Goal: Find specific page/section: Find specific page/section

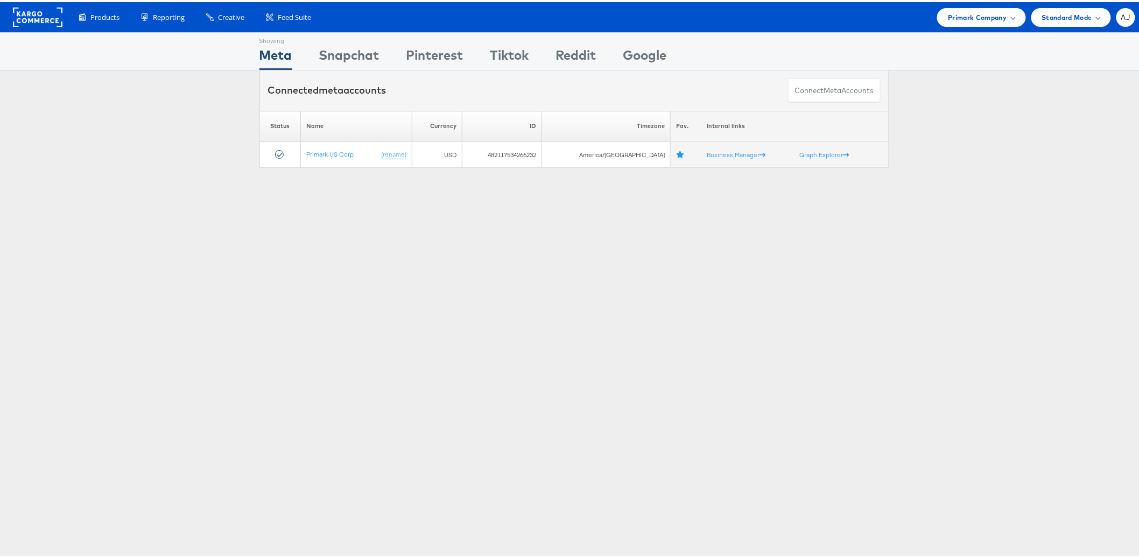
click at [467, 287] on div "Showing Meta Showing Snapchat Showing Pinterest Showing Tiktok Showing Reddit S…" at bounding box center [574, 299] width 1148 height 538
click at [954, 22] on div "Primark Company" at bounding box center [981, 15] width 88 height 19
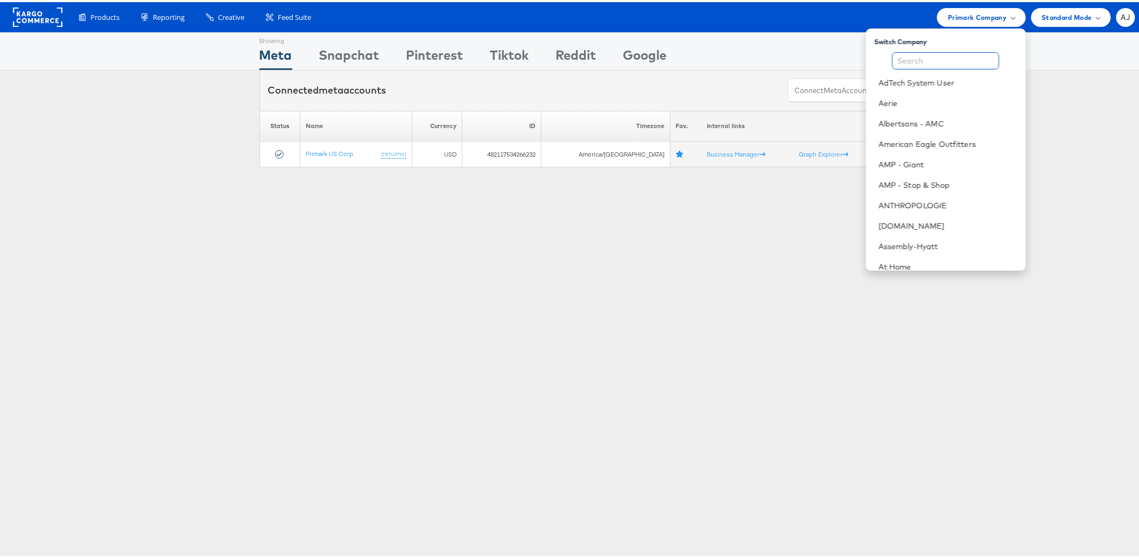
click at [936, 55] on input "text" at bounding box center [946, 58] width 107 height 17
type input "v"
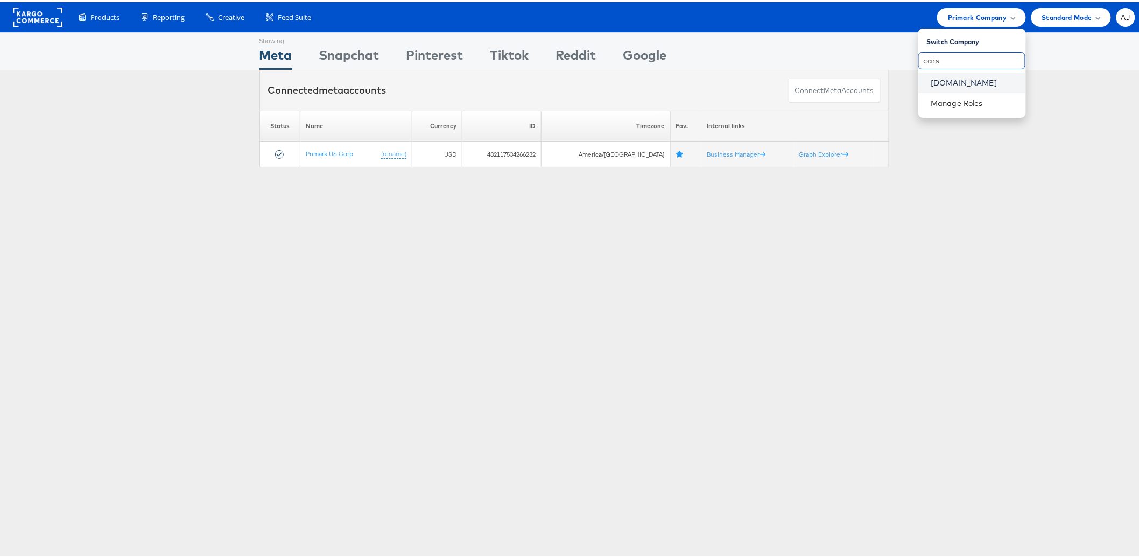
type input "cars"
click at [972, 76] on link "[DOMAIN_NAME]" at bounding box center [974, 80] width 86 height 11
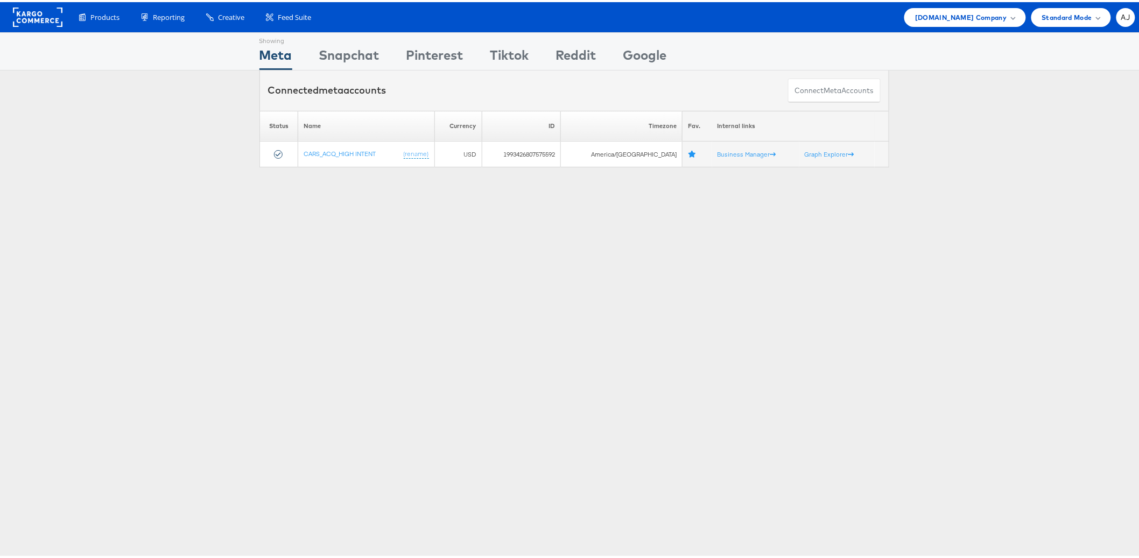
click at [343, 325] on div "Showing Meta Showing Snapchat Showing Pinterest Showing Tiktok Showing Reddit S…" at bounding box center [574, 299] width 1148 height 538
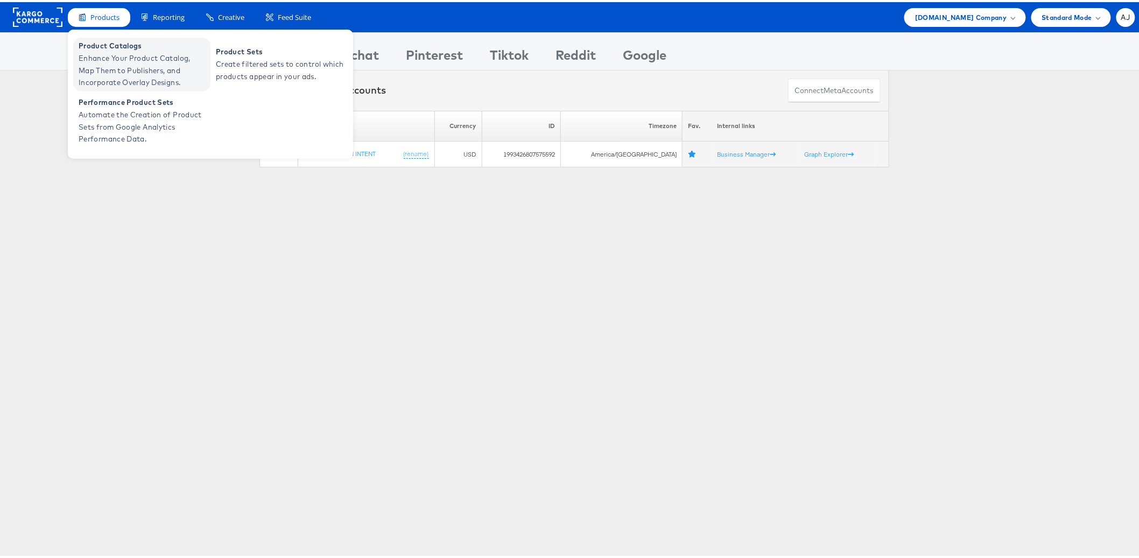
click at [109, 71] on span "Enhance Your Product Catalog, Map Them to Publishers, and Incorporate Overlay D…" at bounding box center [143, 68] width 129 height 37
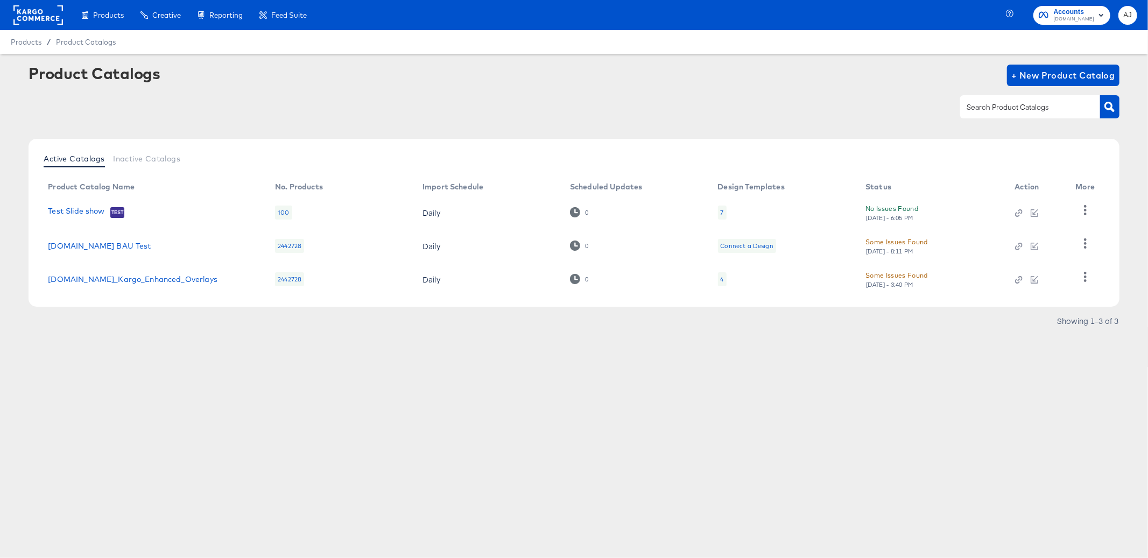
click at [770, 385] on div "Products Creative Reporting Feed Suite Accounts [DOMAIN_NAME] AJ Products / Pro…" at bounding box center [574, 279] width 1148 height 558
click at [723, 316] on div "Active Catalogs Inactive Catalogs Product Catalog Name No. Products Import Sche…" at bounding box center [574, 237] width 1091 height 196
click at [588, 429] on div "Products Products Product Catalogs Enhance Your Product Catalog, Map Them to Pu…" at bounding box center [574, 279] width 1148 height 558
click at [57, 18] on rect at bounding box center [38, 14] width 50 height 19
click at [636, 344] on article "Product Catalogs + New Product Catalog Active Catalogs Inactive Catalogs Produc…" at bounding box center [574, 210] width 1148 height 313
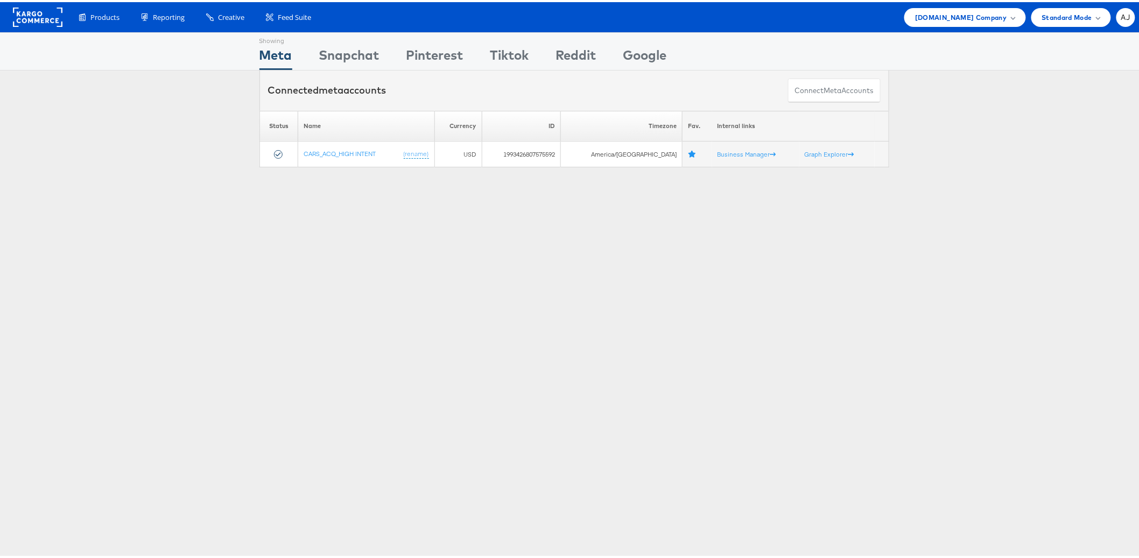
click at [967, 236] on div "Showing Meta Showing Snapchat Showing Pinterest Showing Tiktok Showing Reddit S…" at bounding box center [574, 299] width 1148 height 538
click at [958, 187] on div "Showing Meta Showing Snapchat Showing Pinterest Showing Tiktok Showing Reddit S…" at bounding box center [574, 299] width 1148 height 538
drag, startPoint x: 990, startPoint y: 130, endPoint x: 980, endPoint y: 74, distance: 57.4
click at [990, 124] on div "Please Wait Loading Accounts .... Status Name Currency ID Timezone Fav. Interna…" at bounding box center [574, 137] width 1148 height 57
click at [974, 23] on div "Cars.com Company" at bounding box center [964, 15] width 121 height 19
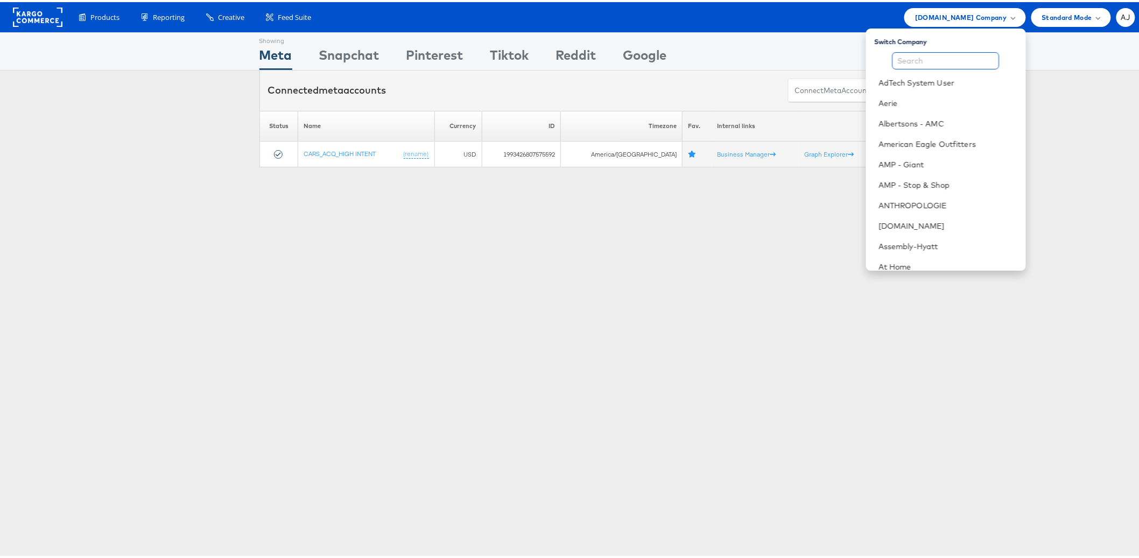
click at [925, 57] on input "text" at bounding box center [946, 58] width 107 height 17
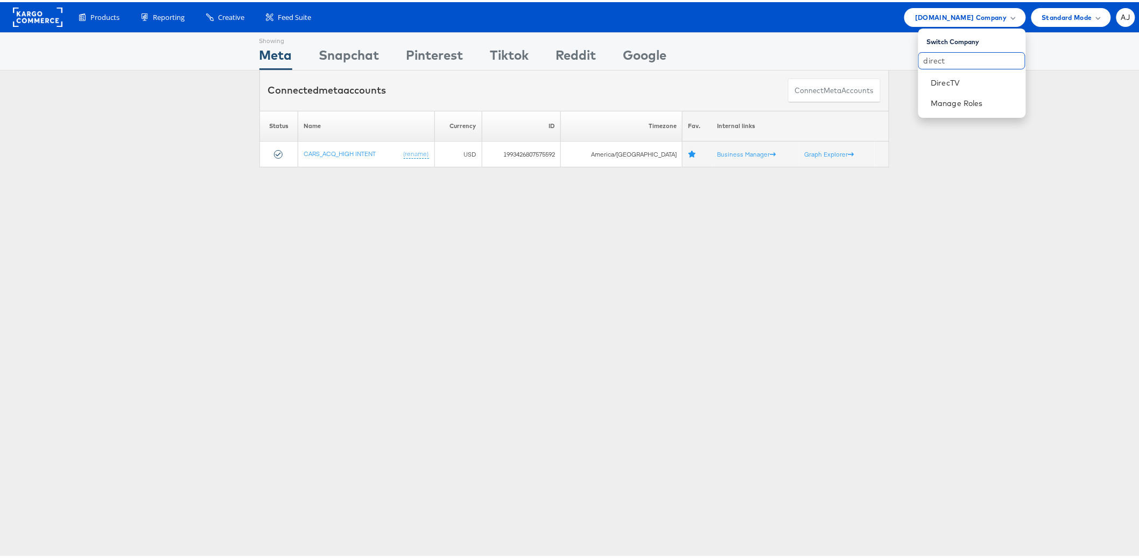
type input "direct"
click at [949, 69] on div "direct DirecTV" at bounding box center [972, 70] width 108 height 41
click at [958, 78] on link "DirecTV" at bounding box center [974, 80] width 86 height 11
drag, startPoint x: 889, startPoint y: 427, endPoint x: 888, endPoint y: 402, distance: 25.9
click at [889, 429] on div "Showing Meta Showing Snapchat Showing Pinterest Showing Tiktok Showing Reddit S…" at bounding box center [574, 299] width 1148 height 538
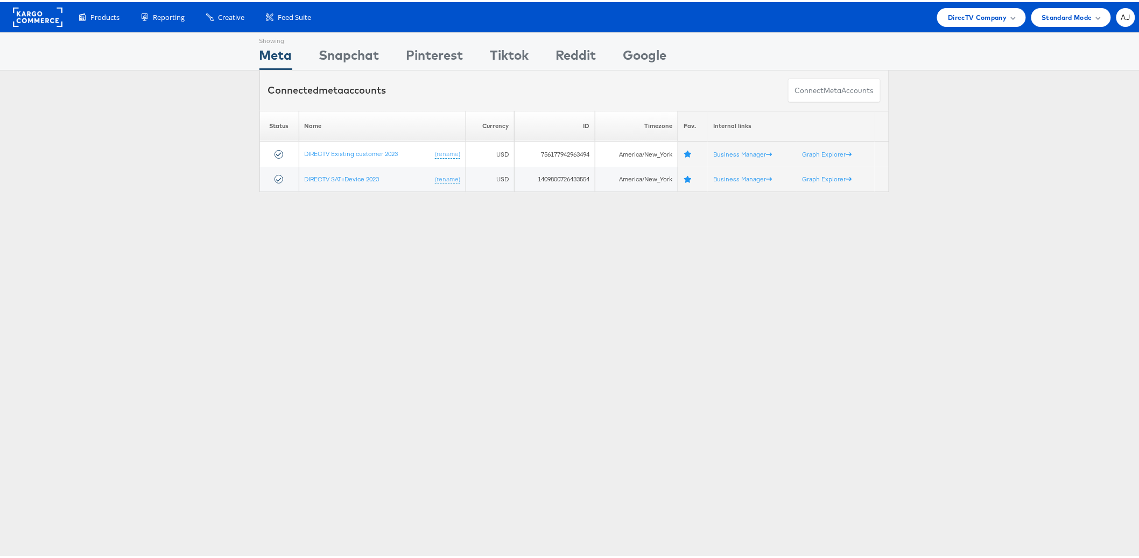
click at [1020, 253] on div "Showing Meta Showing [GEOGRAPHIC_DATA] Showing Pinterest Showing Tiktok Showing…" at bounding box center [574, 299] width 1148 height 538
click at [667, 331] on div "Showing Meta Showing [GEOGRAPHIC_DATA] Showing Pinterest Showing Tiktok Showing…" at bounding box center [574, 299] width 1148 height 538
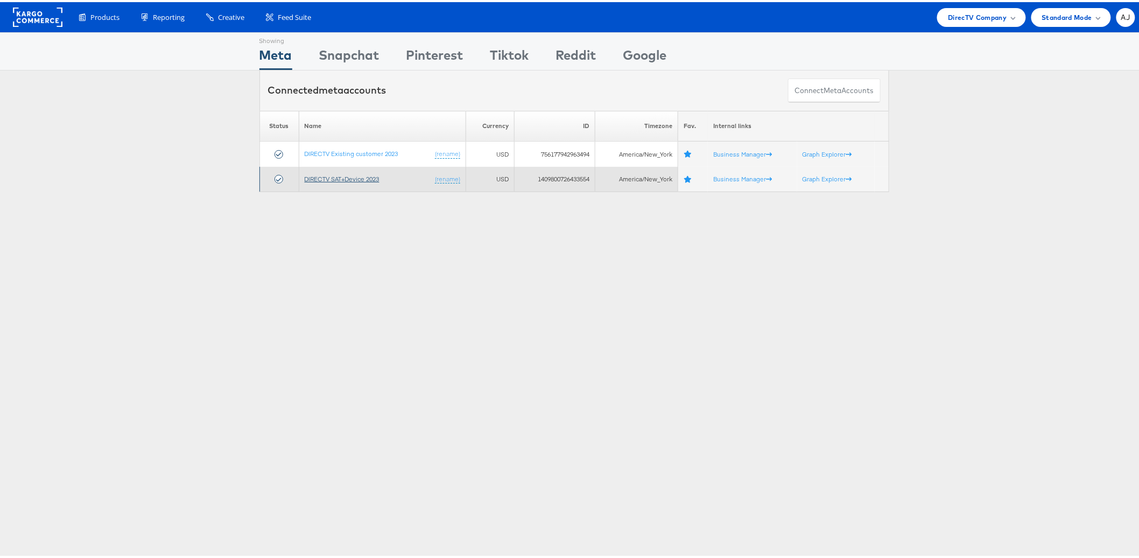
click at [364, 174] on link "DIRECTV SAT+Device 2023" at bounding box center [342, 177] width 75 height 8
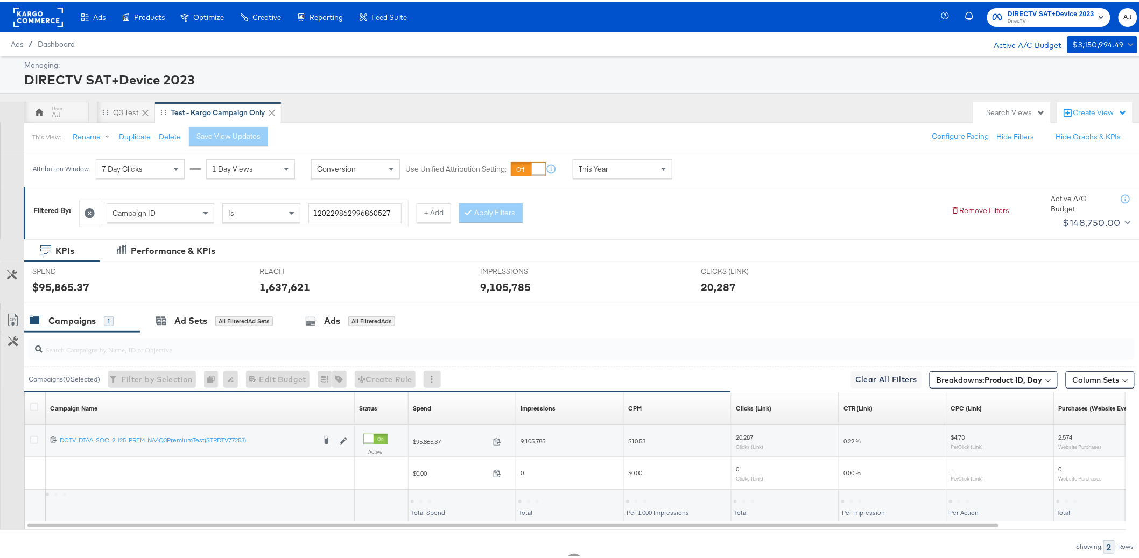
click at [646, 117] on div "AJ Q3 Test Test - Kargo Campaign Only" at bounding box center [496, 111] width 944 height 22
click at [730, 115] on div "AJ Q3 Test Test - Kargo Campaign Only" at bounding box center [496, 111] width 944 height 22
click at [685, 113] on div "AJ Q3 Test Test - Kargo Campaign Only" at bounding box center [496, 111] width 944 height 22
click at [502, 94] on div "Managing: DIRECTV SAT+Device 2023 AJ Q3 Test Test - Kargo Campaign Only Search …" at bounding box center [574, 326] width 1148 height 545
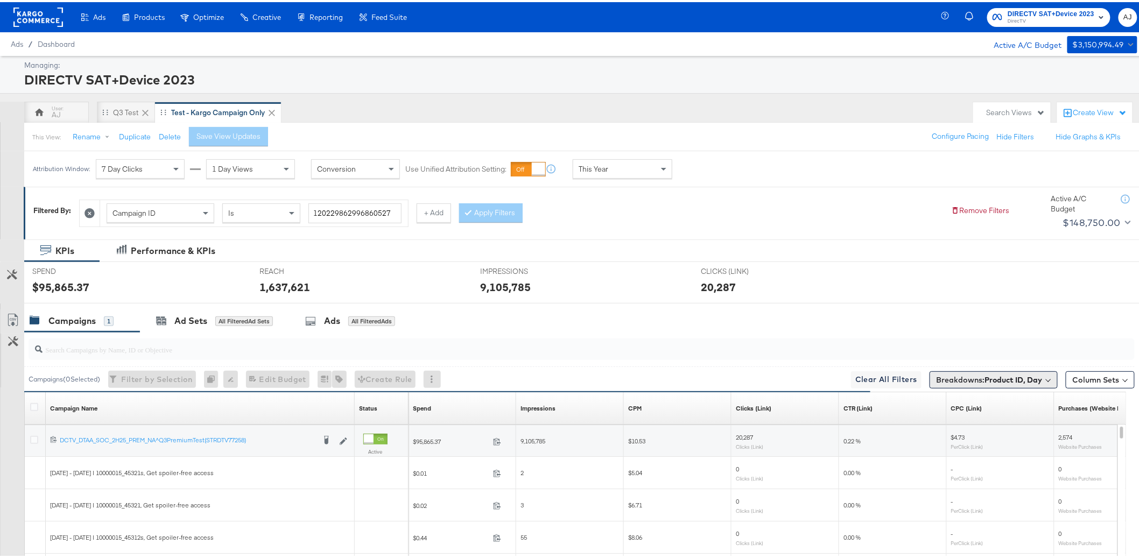
click at [1023, 383] on span "Breakdowns: Product ID, Day" at bounding box center [990, 378] width 106 height 11
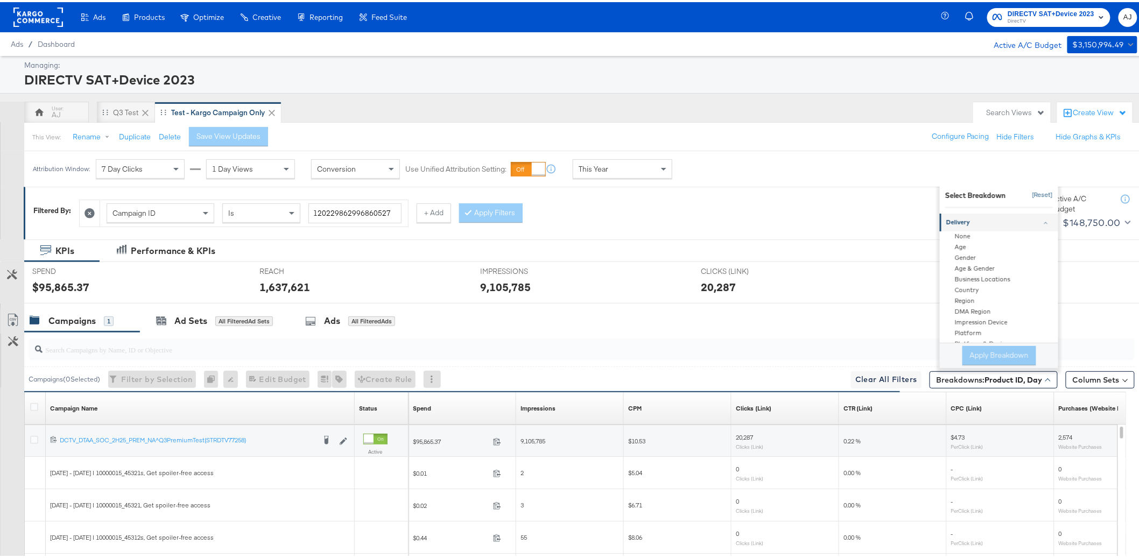
click at [1040, 198] on button "[Reset]" at bounding box center [1039, 193] width 27 height 17
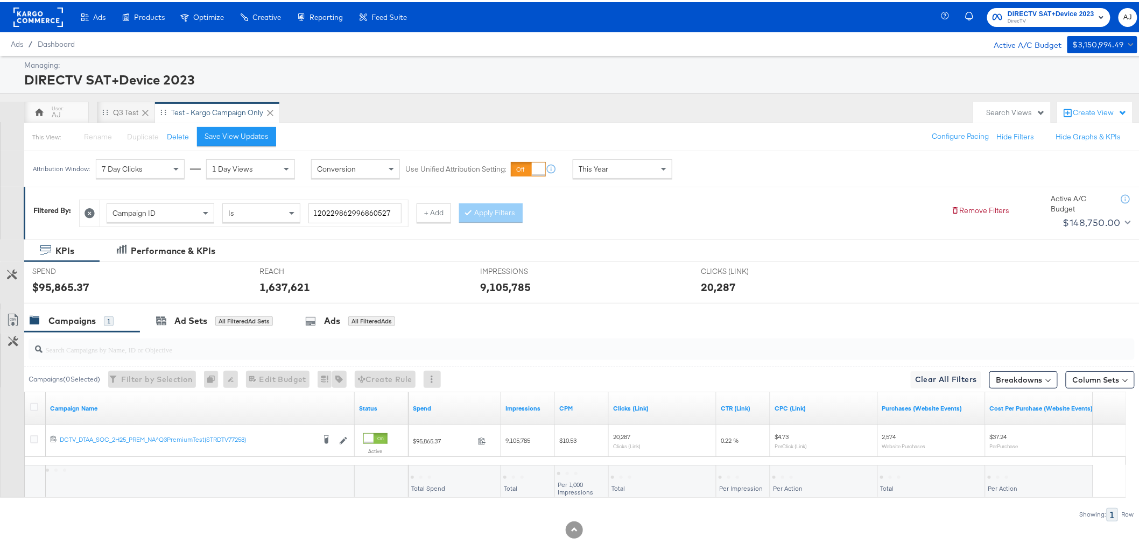
click at [839, 176] on div "Attribution Window: 7 Day Clicks 1 Day Views Conversion Use Unified Attribution…" at bounding box center [574, 167] width 1148 height 36
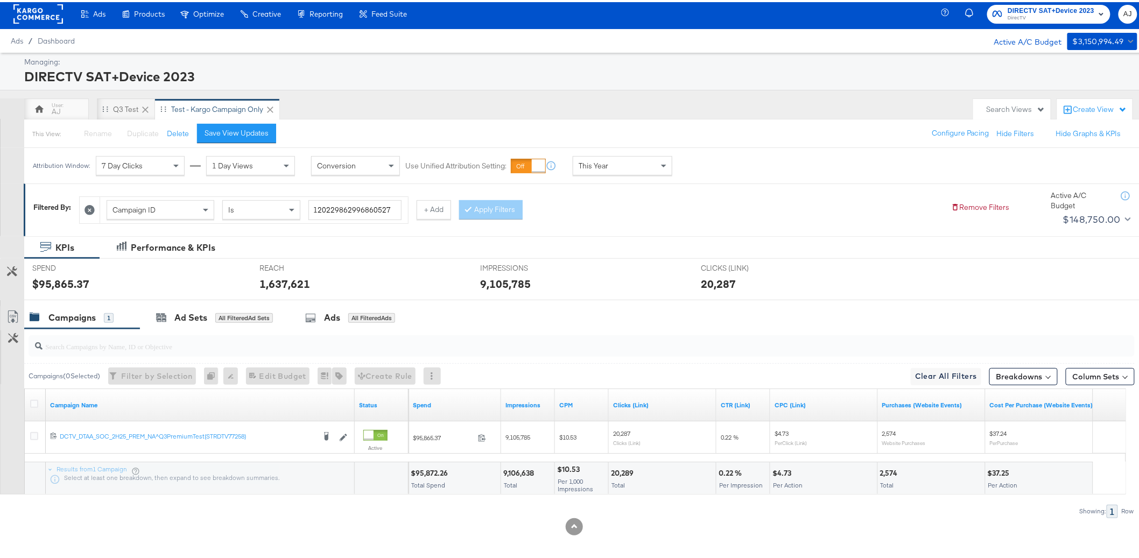
scroll to position [8, 0]
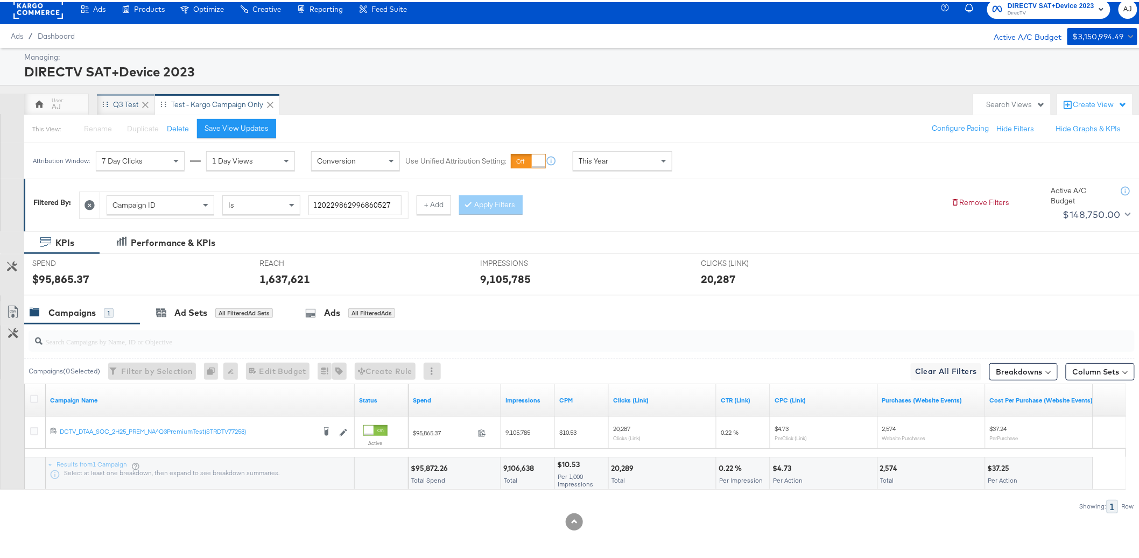
click at [130, 102] on div "Q3 Test" at bounding box center [125, 102] width 25 height 10
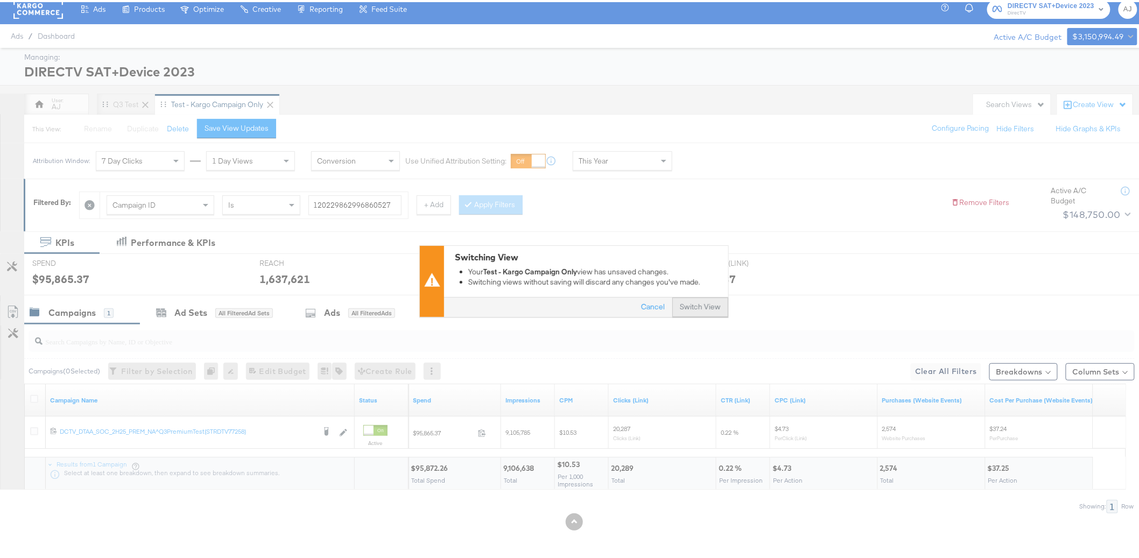
click at [699, 307] on button "Switch View" at bounding box center [700, 305] width 56 height 19
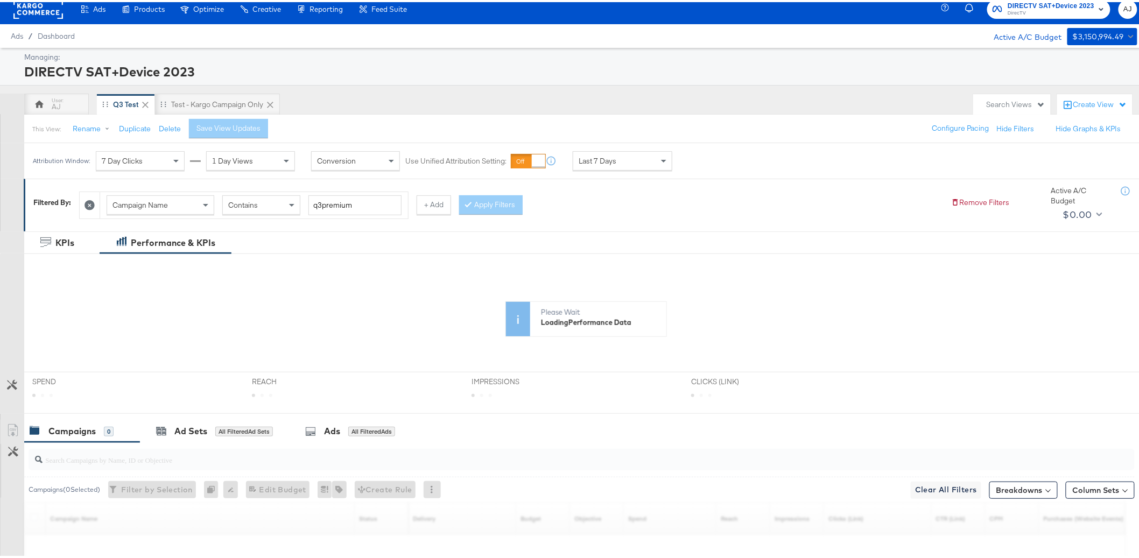
click at [499, 97] on div "AJ Q3 Test Test - Kargo Campaign Only" at bounding box center [496, 103] width 944 height 22
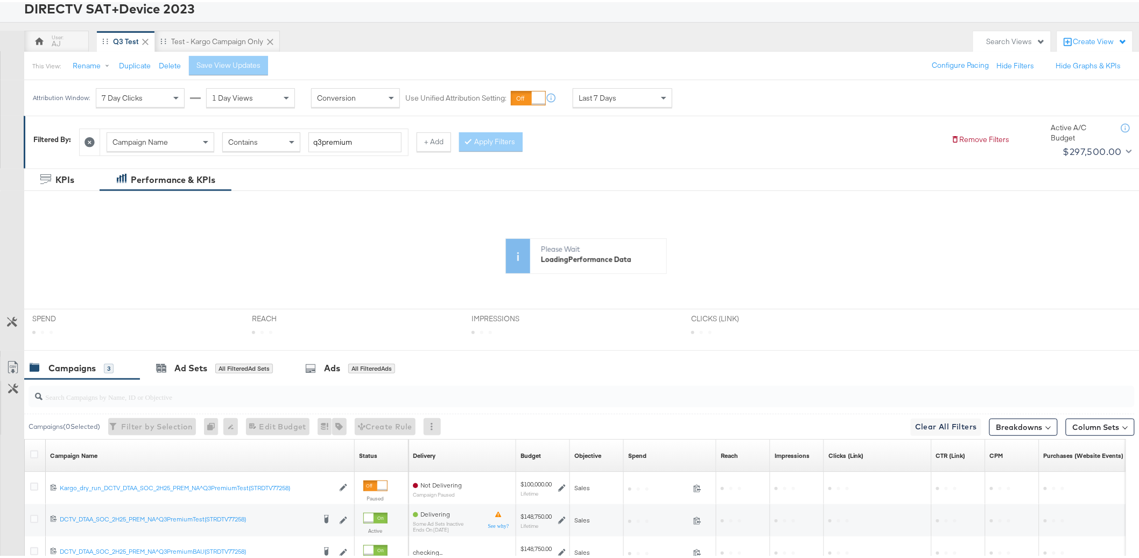
scroll to position [114, 0]
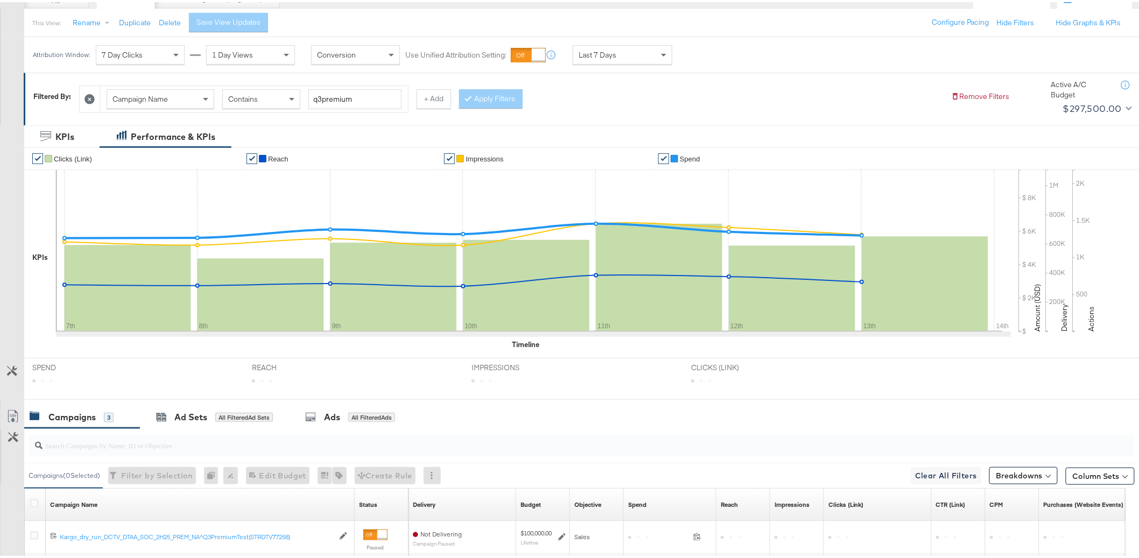
click at [823, 78] on div "Campaign Name Contains q3premium + Add Apply Filters" at bounding box center [511, 94] width 864 height 33
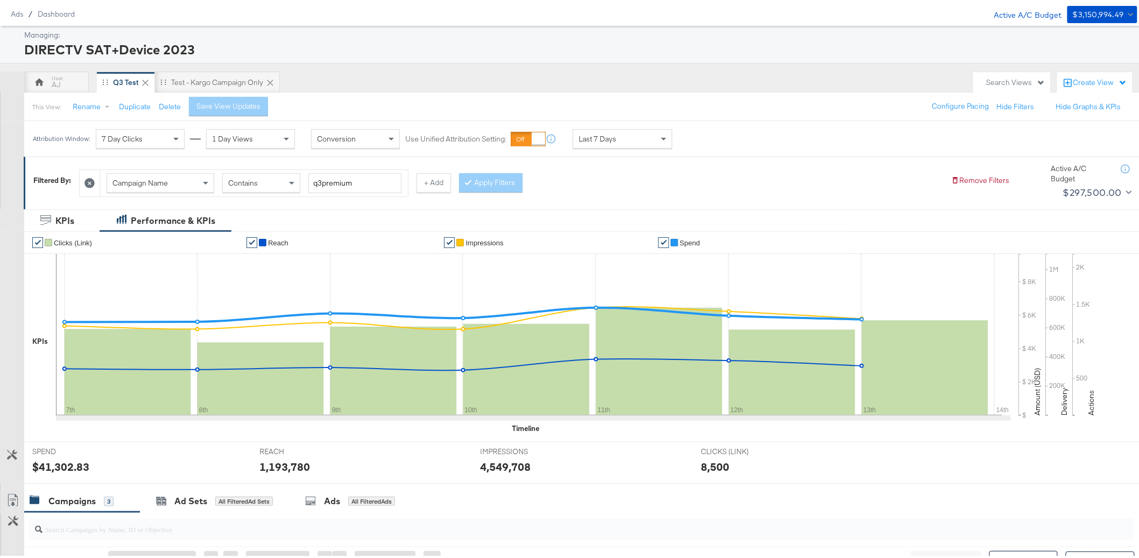
scroll to position [0, 0]
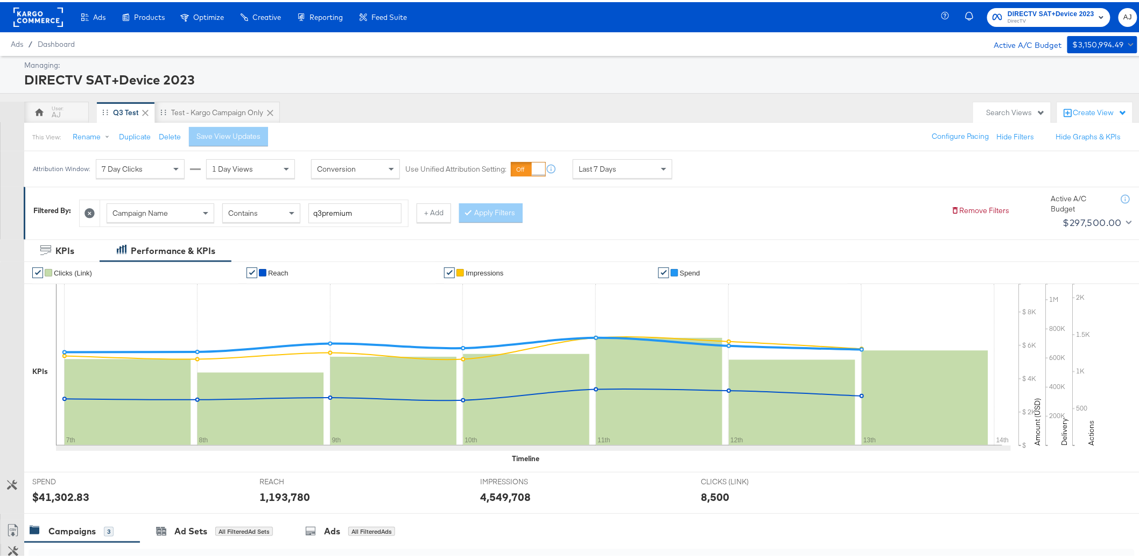
click at [820, 193] on div "Campaign Name Contains q3premium + Add Apply Filters" at bounding box center [511, 208] width 864 height 33
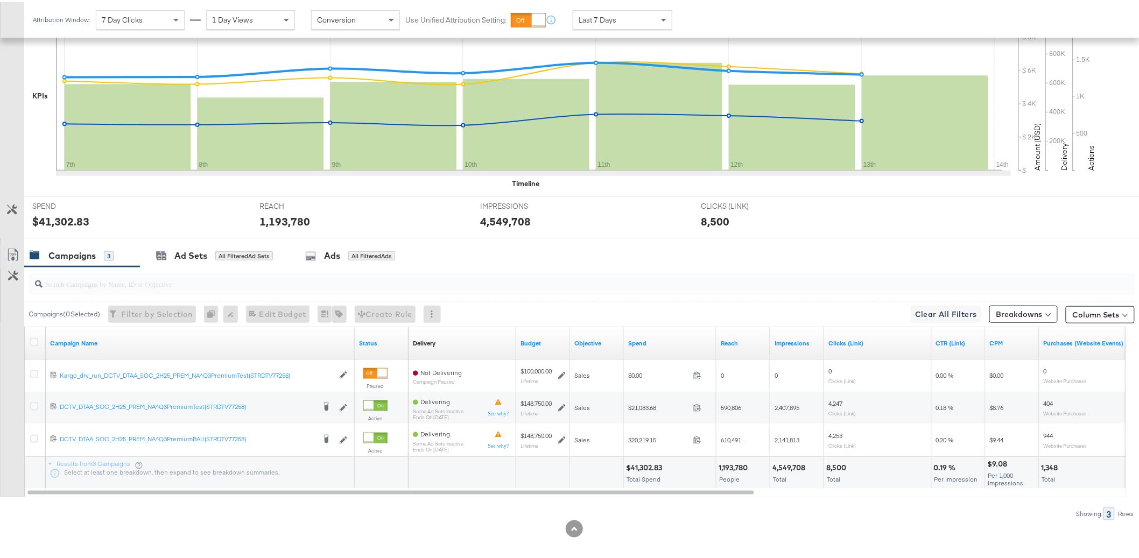
scroll to position [283, 0]
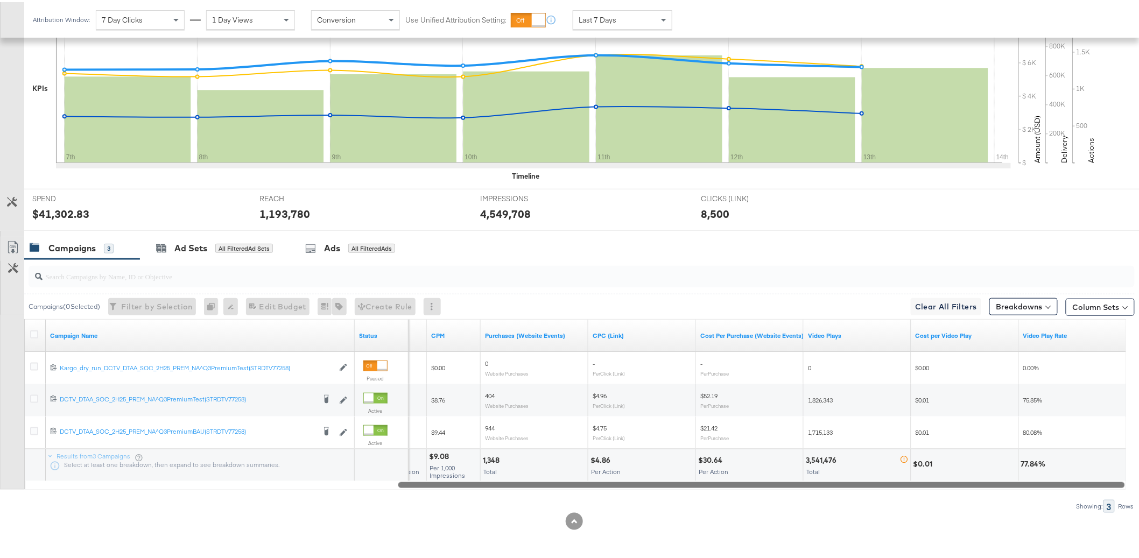
drag, startPoint x: 625, startPoint y: 486, endPoint x: 1085, endPoint y: 478, distance: 460.9
click at [1085, 478] on div "Campaign Name Status CTR (Link) CPM Purchases (Website Events) CPC (Link) Cost …" at bounding box center [575, 402] width 1102 height 171
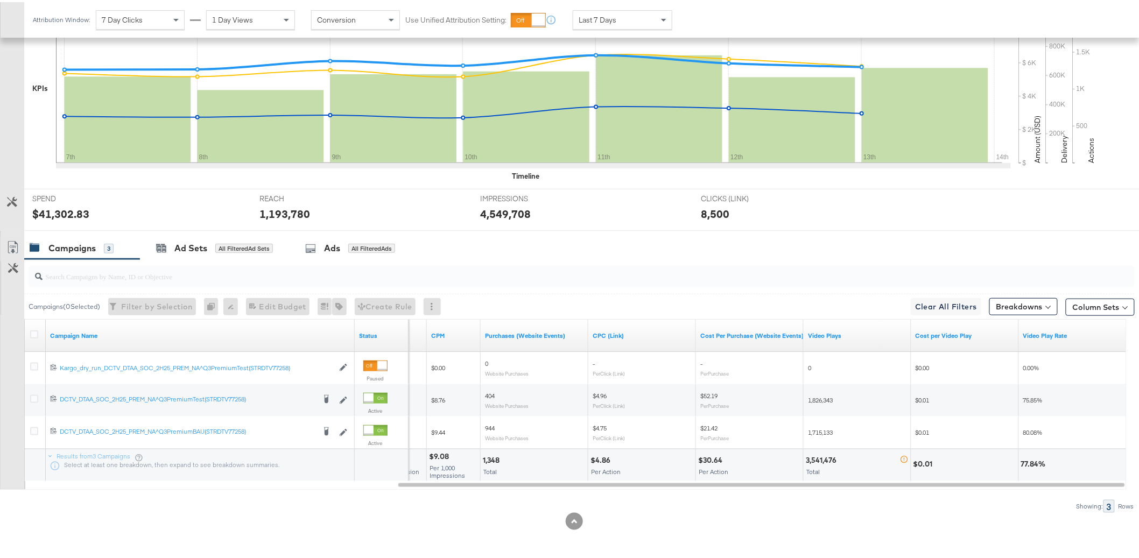
click at [830, 272] on input "search" at bounding box center [538, 269] width 990 height 21
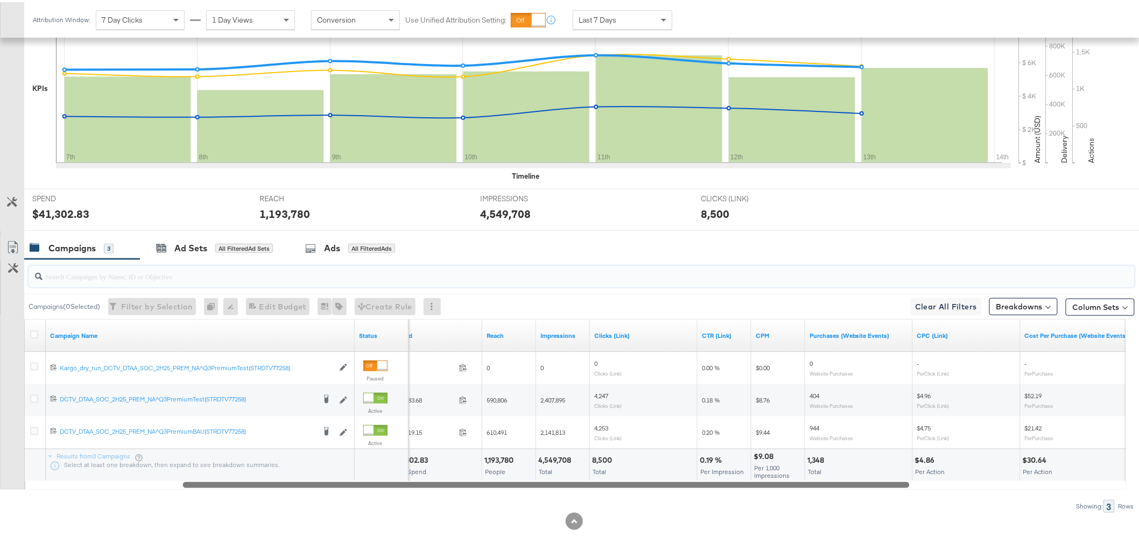
drag, startPoint x: 1014, startPoint y: 484, endPoint x: 799, endPoint y: 496, distance: 215.1
click at [799, 496] on div "Campaigns ( 0 Selected) Filter by Selection Filter 0 campaigns 0 Rename 0 campa…" at bounding box center [567, 384] width 1135 height 254
